Goal: Information Seeking & Learning: Learn about a topic

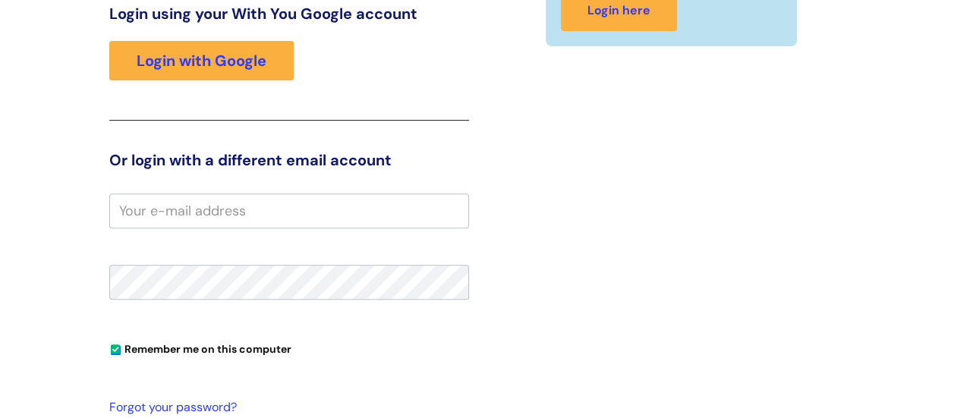
scroll to position [269, 0]
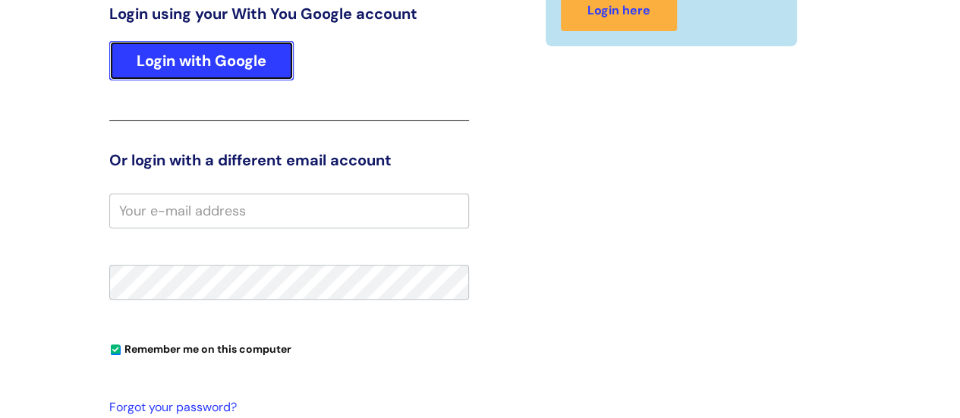
click at [253, 65] on link "Login with Google" at bounding box center [201, 60] width 184 height 39
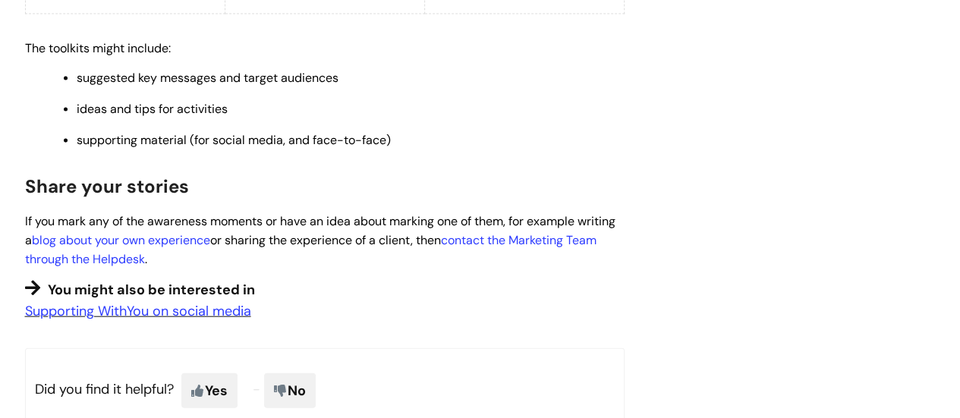
scroll to position [1660, 0]
click at [179, 301] on link "Supporting WithYou on social media" at bounding box center [138, 310] width 226 height 18
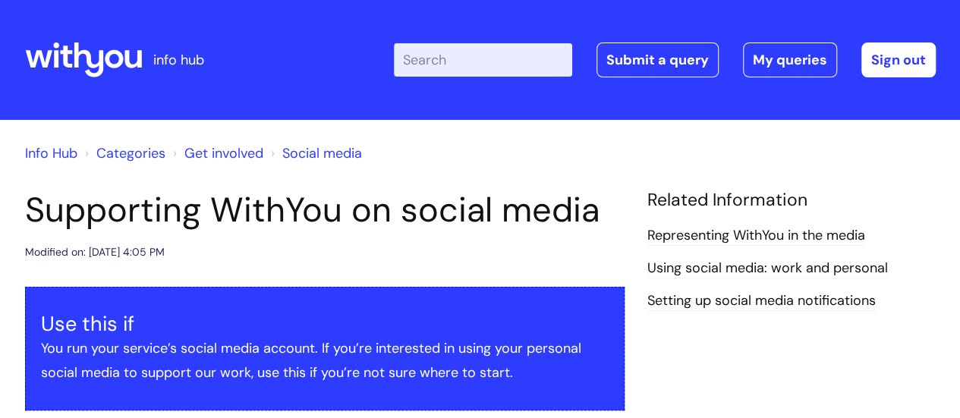
click at [303, 153] on link "Social media" at bounding box center [322, 153] width 80 height 18
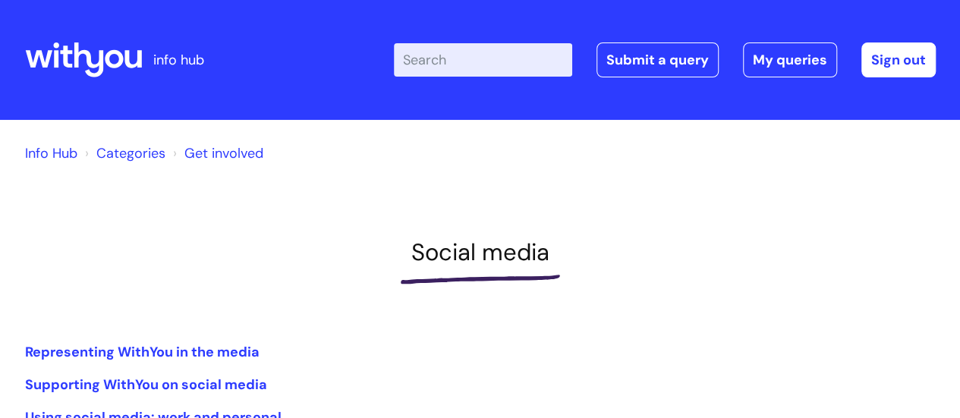
click at [491, 62] on input "Enter your search term here..." at bounding box center [483, 59] width 178 height 33
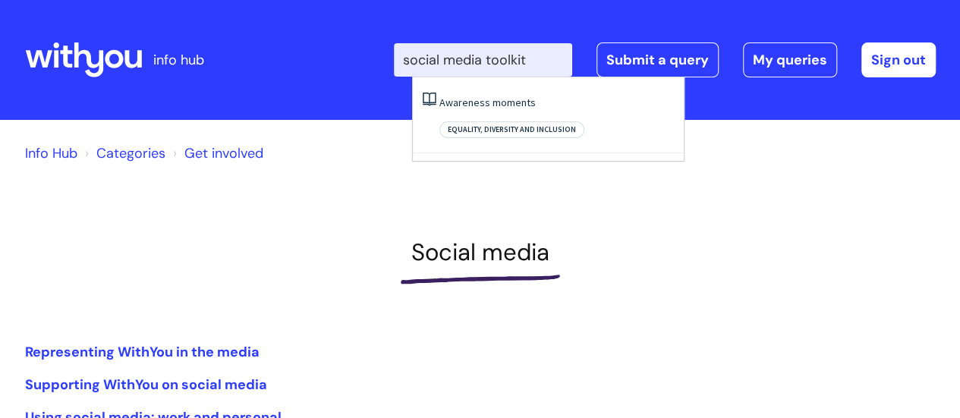
type input "social media toolkit"
click button "Search" at bounding box center [0, 0] width 0 height 0
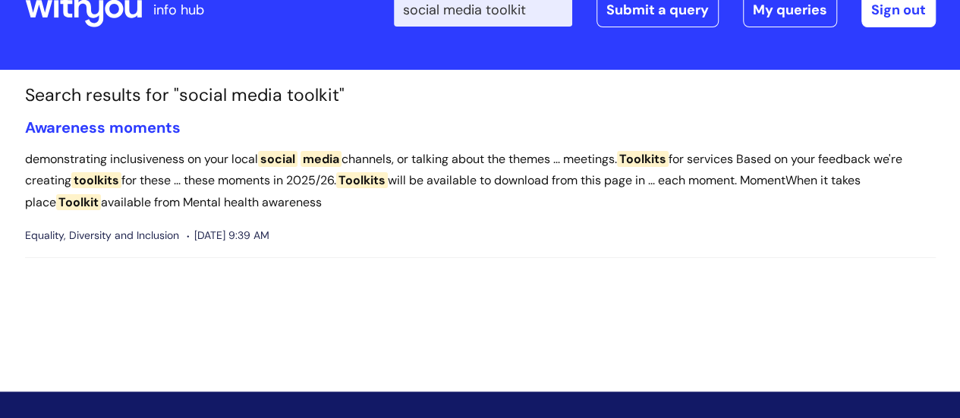
scroll to position [44, 0]
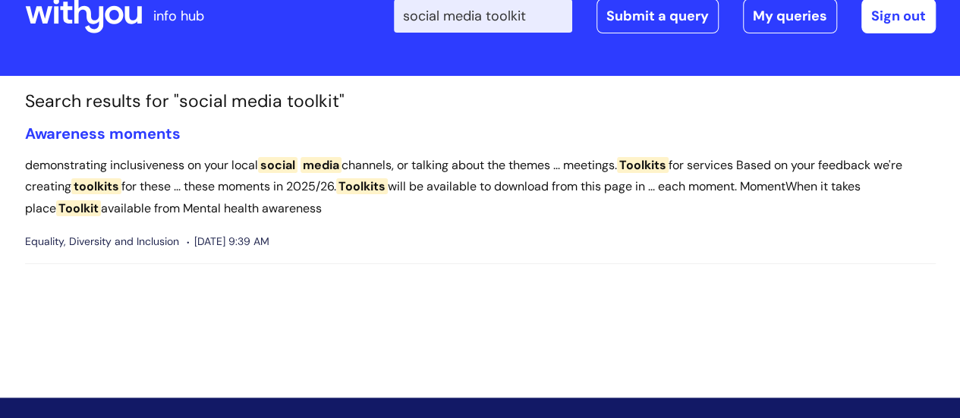
click at [580, 177] on p "demonstrating inclusiveness on your local social media channels, or talking abo…" at bounding box center [480, 187] width 911 height 65
click at [127, 130] on link "Awareness moments" at bounding box center [103, 134] width 156 height 20
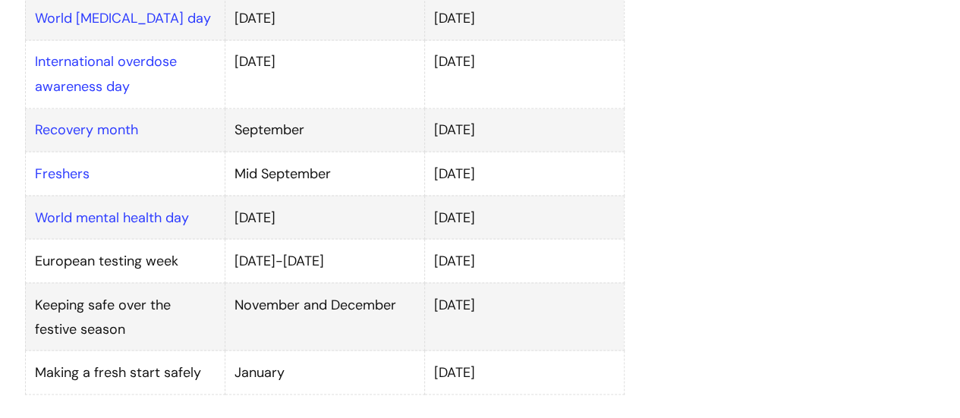
scroll to position [1279, 0]
